Goal: Information Seeking & Learning: Find specific page/section

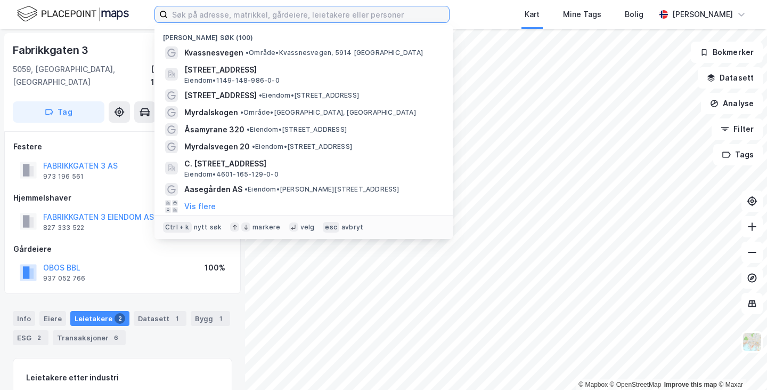
click at [220, 15] on input at bounding box center [308, 14] width 281 height 16
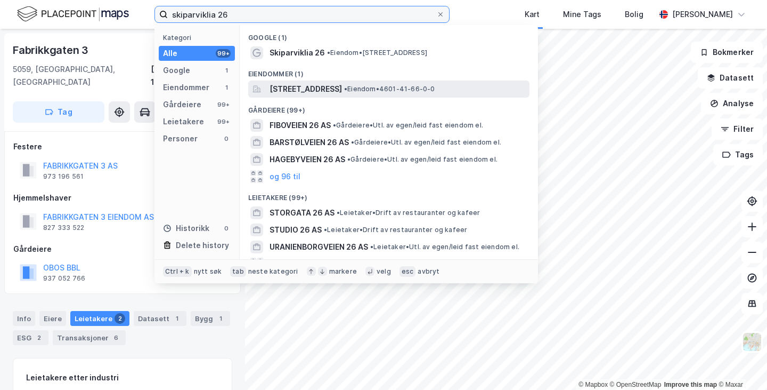
type input "skiparviklia 26"
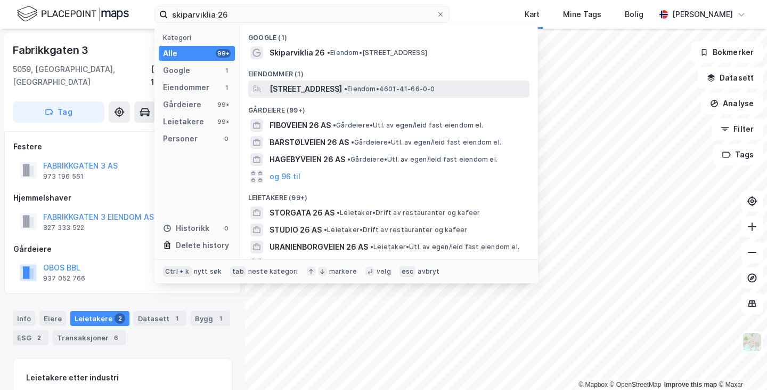
click at [312, 86] on span "[STREET_ADDRESS]" at bounding box center [306, 89] width 72 height 13
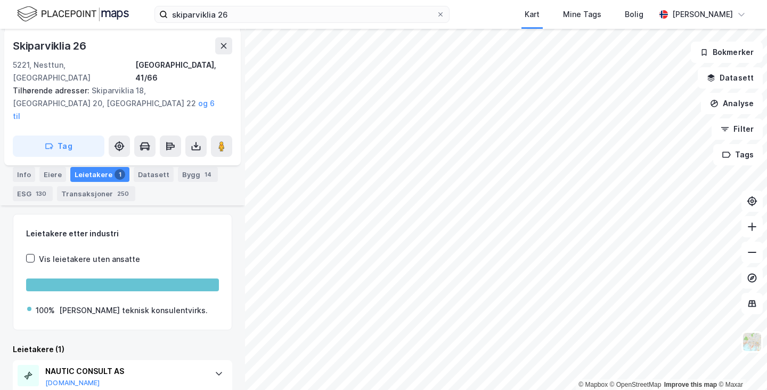
scroll to position [239, 0]
click at [50, 166] on div "Eiere" at bounding box center [52, 173] width 27 height 15
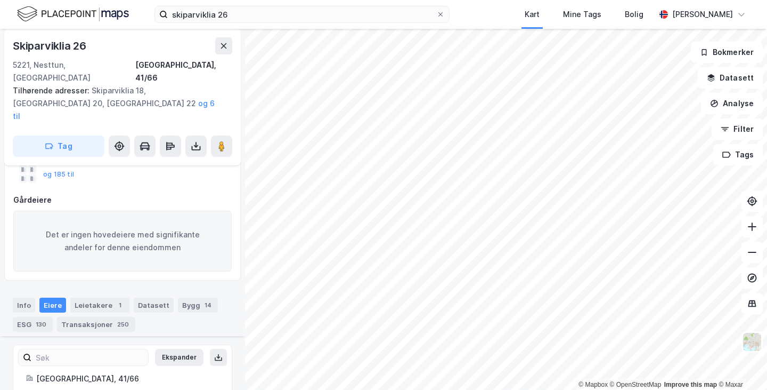
scroll to position [239, 0]
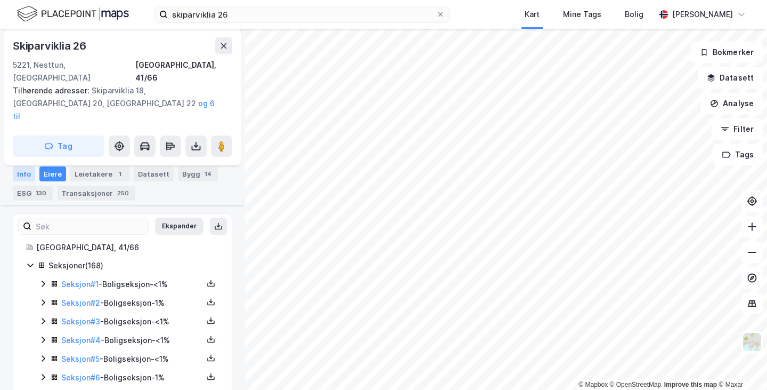
click at [23, 166] on div "Info" at bounding box center [24, 173] width 22 height 15
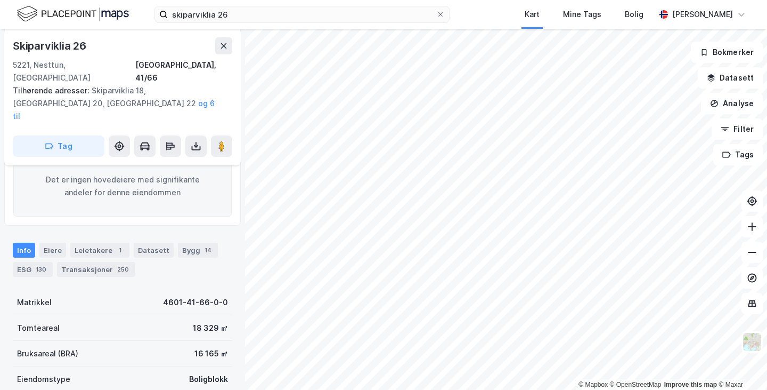
scroll to position [163, 0]
click at [55, 243] on div "Eiere" at bounding box center [52, 250] width 27 height 15
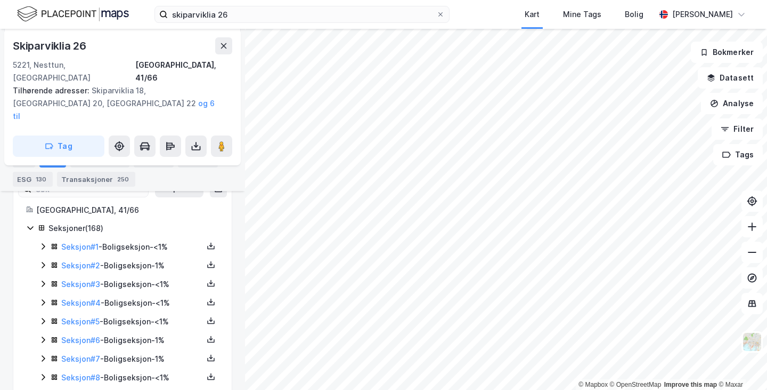
scroll to position [278, 0]
click at [80, 241] on link "Seksjon # 1" at bounding box center [79, 245] width 37 height 9
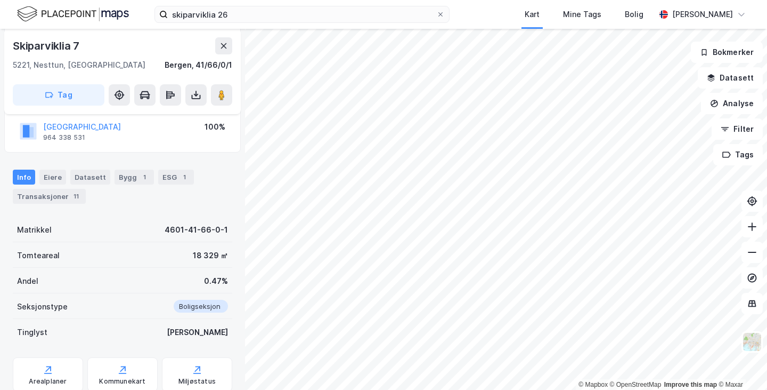
scroll to position [136, 0]
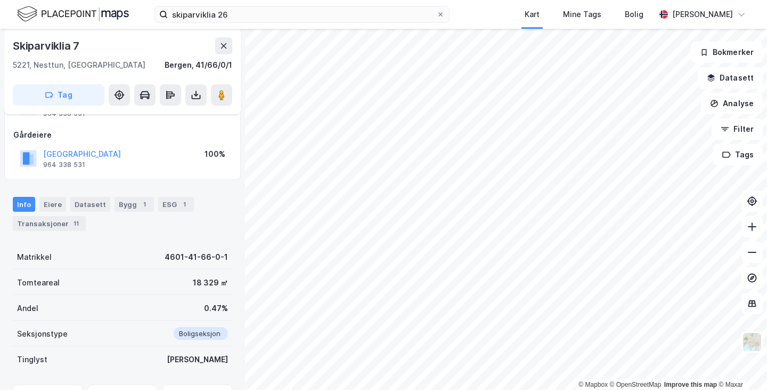
click at [23, 205] on div "Info" at bounding box center [24, 204] width 22 height 15
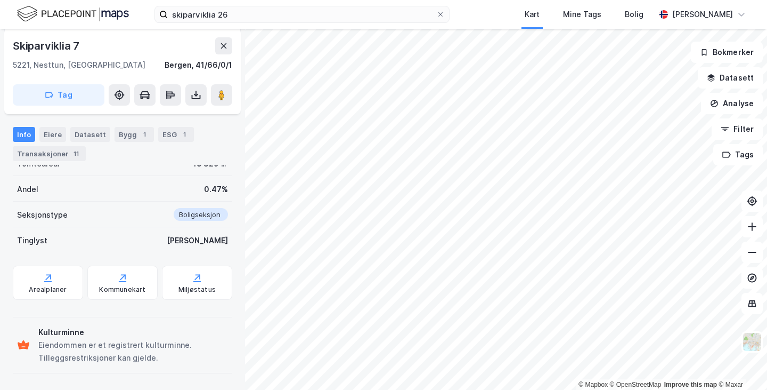
scroll to position [0, 0]
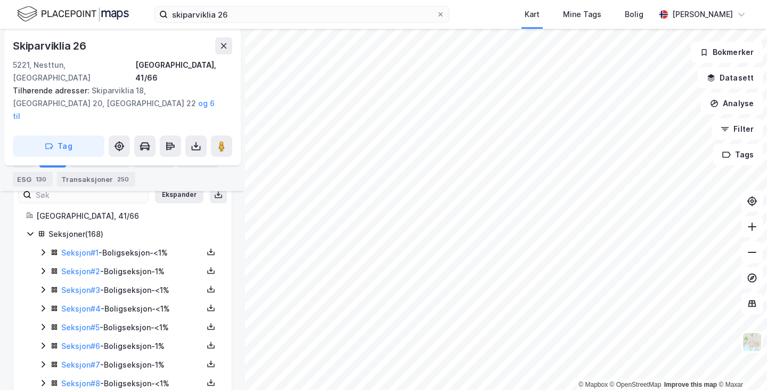
scroll to position [271, 0]
click at [85, 266] on link "Seksjon # 2" at bounding box center [80, 270] width 39 height 9
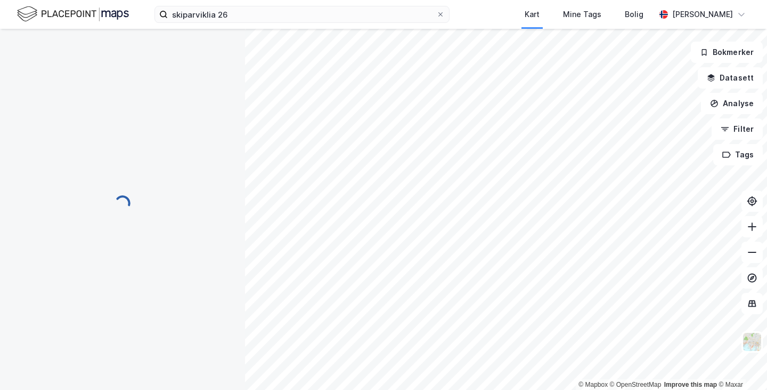
scroll to position [265, 0]
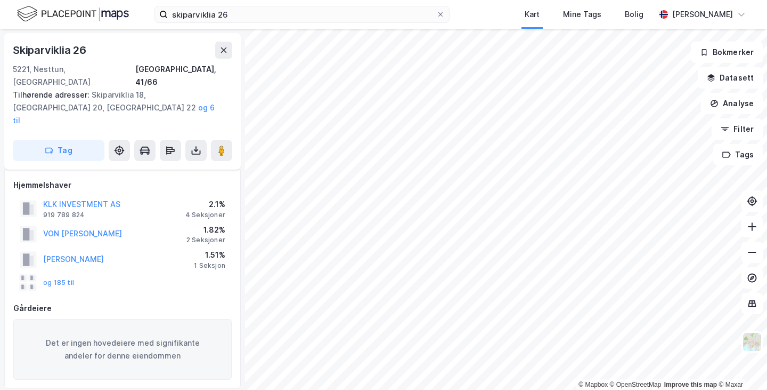
scroll to position [265, 0]
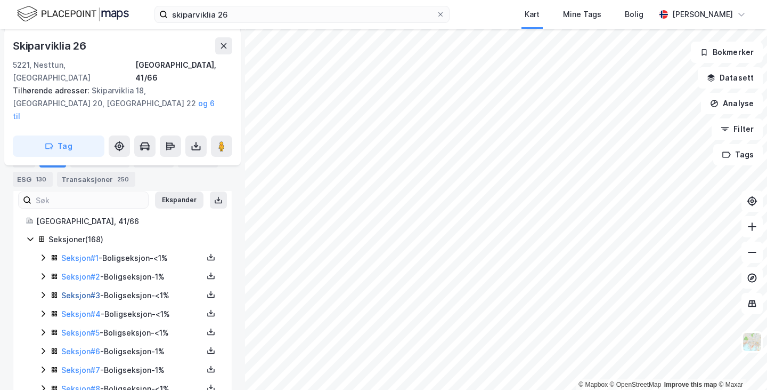
click at [92, 290] on link "Seksjon # 3" at bounding box center [80, 294] width 39 height 9
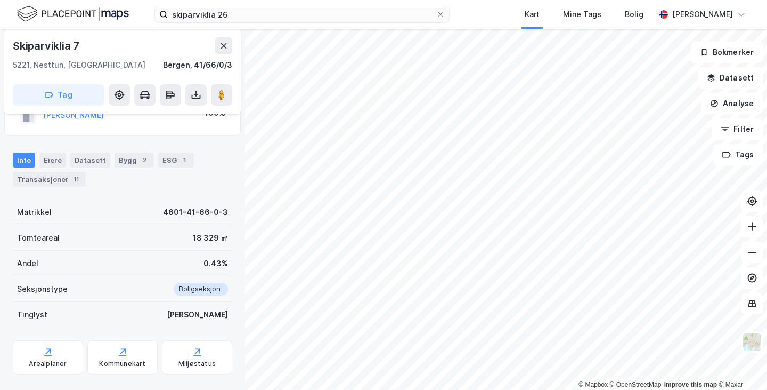
scroll to position [200, 0]
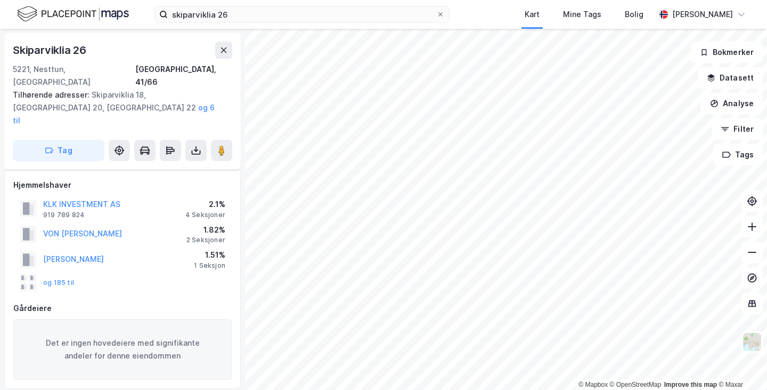
scroll to position [200, 0]
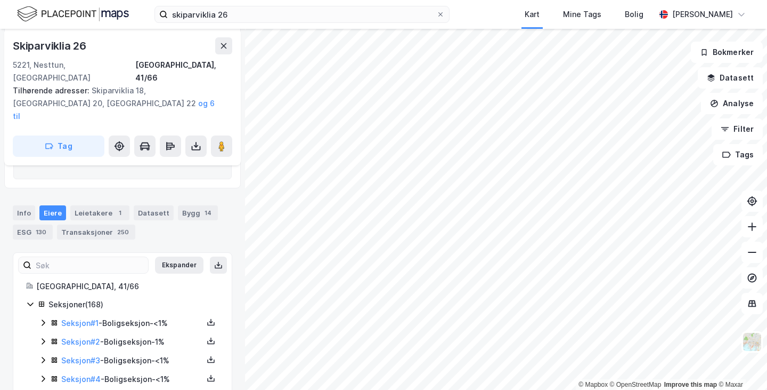
click at [99, 372] on div "Seksjon # 4 - Boligseksjon - <1%" at bounding box center [132, 378] width 142 height 13
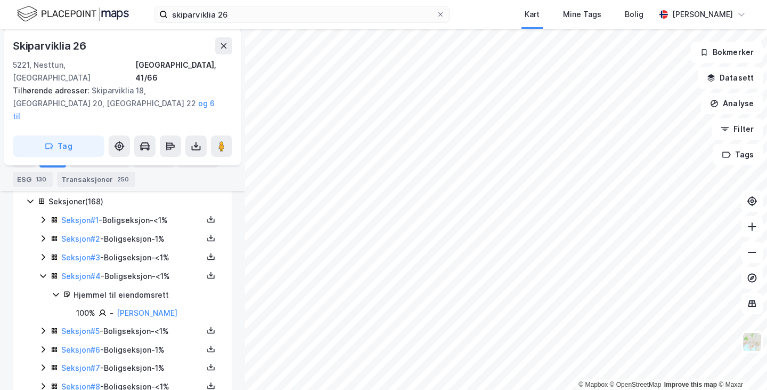
scroll to position [303, 0]
click at [77, 327] on link "Seksjon # 5" at bounding box center [80, 331] width 38 height 9
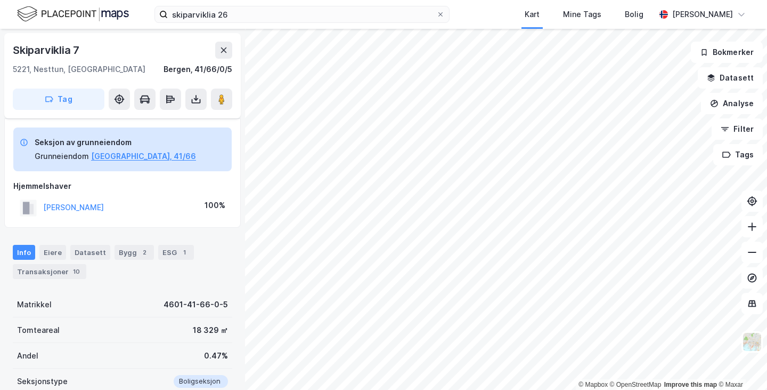
scroll to position [200, 0]
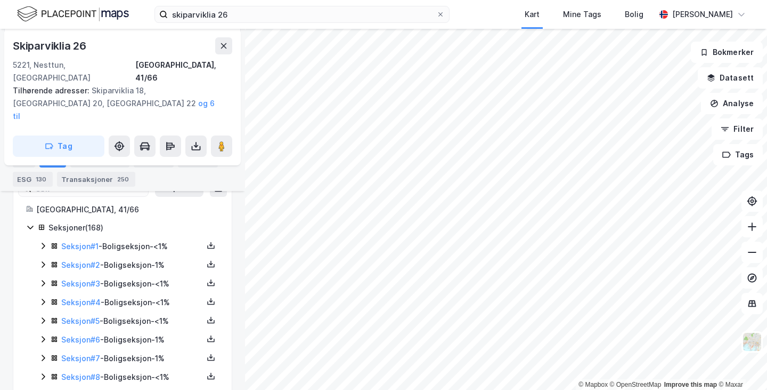
scroll to position [280, 0]
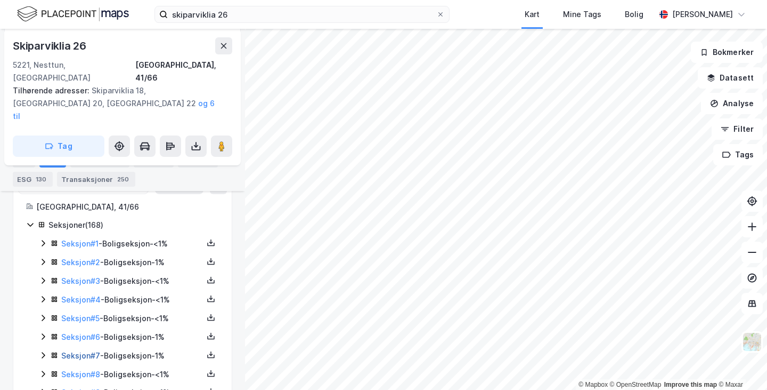
click at [91, 351] on link "Seksjon # 7" at bounding box center [80, 355] width 39 height 9
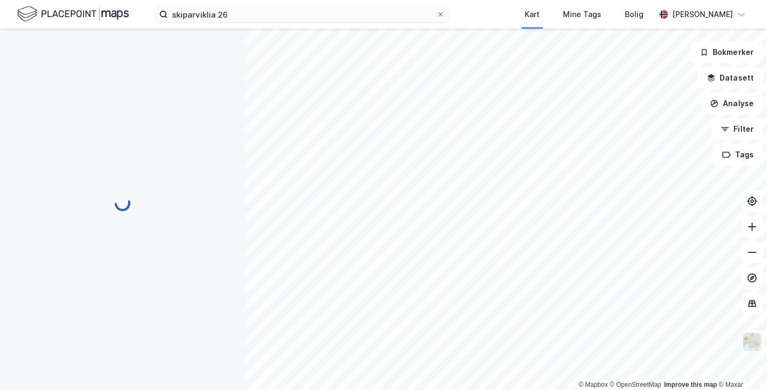
scroll to position [265, 0]
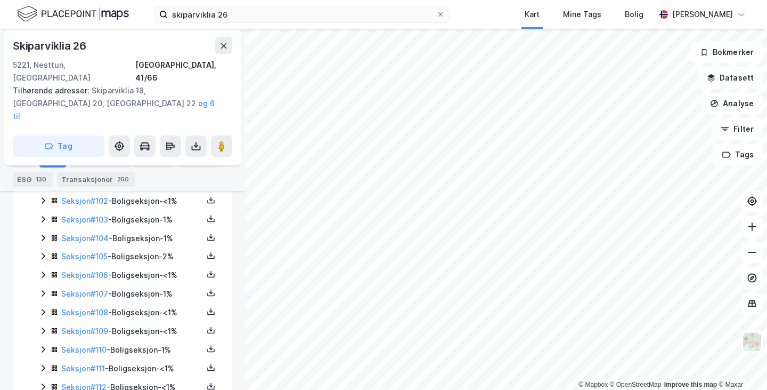
scroll to position [2197, 0]
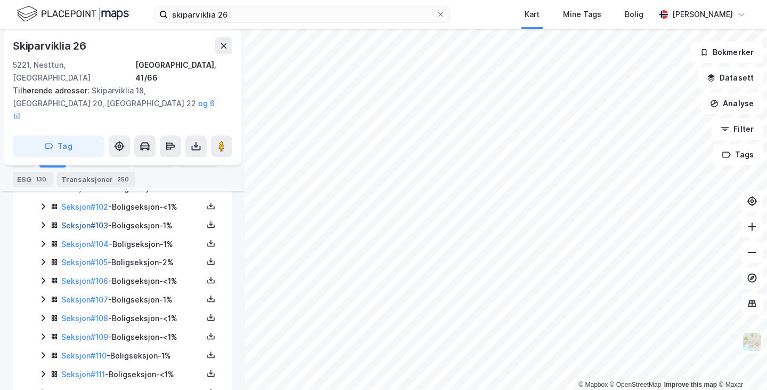
click at [103, 224] on link "Seksjon # 103" at bounding box center [84, 225] width 47 height 9
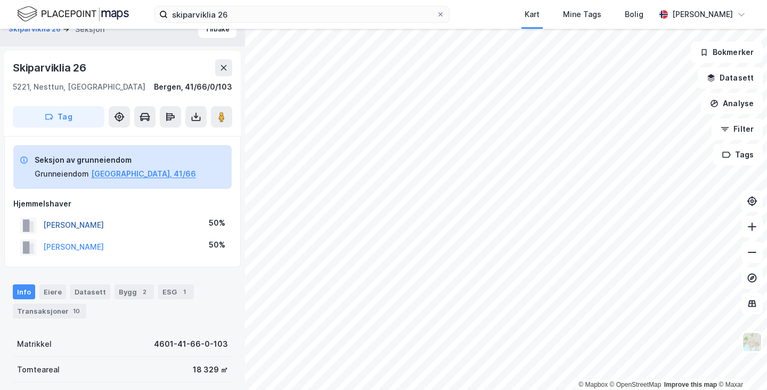
scroll to position [16, 0]
